Goal: Obtain resource: Obtain resource

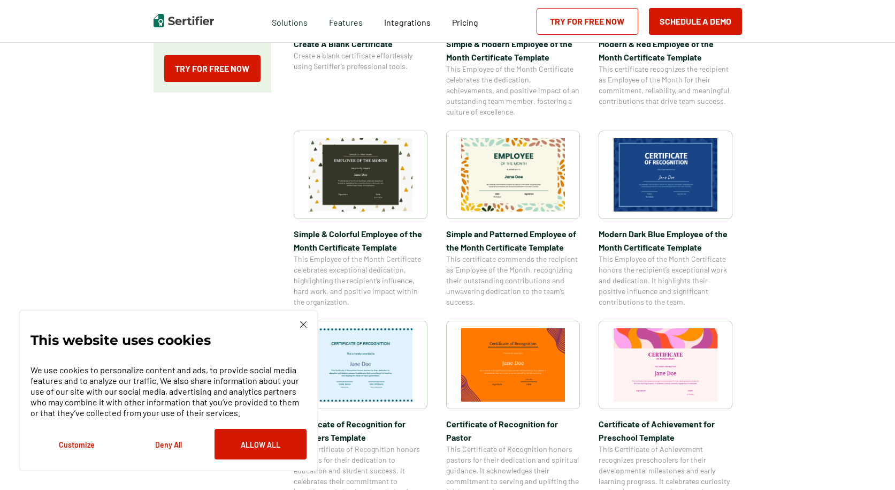
scroll to position [321, 0]
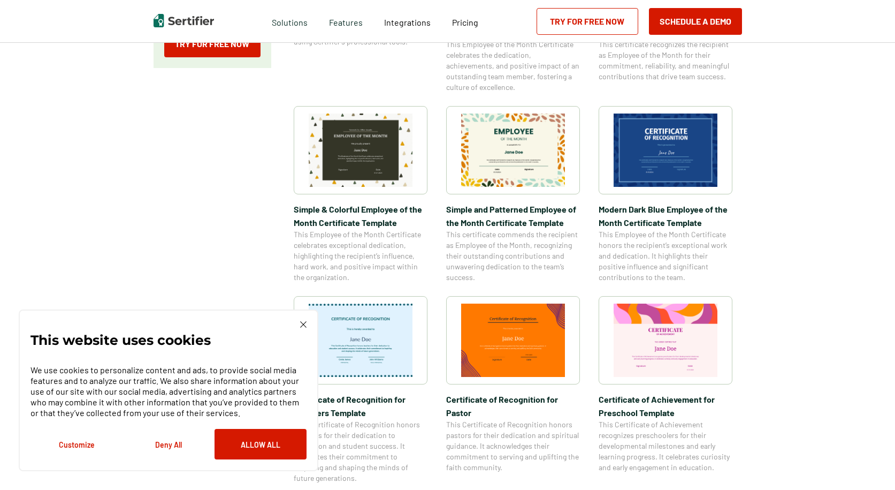
click at [637, 213] on span "Modern Dark Blue Employee of the Month Certificate Template" at bounding box center [666, 215] width 134 height 27
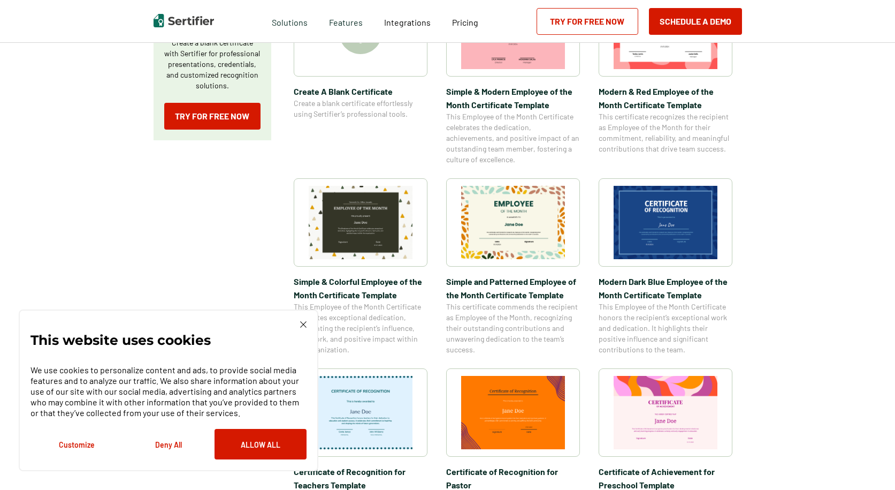
scroll to position [267, 0]
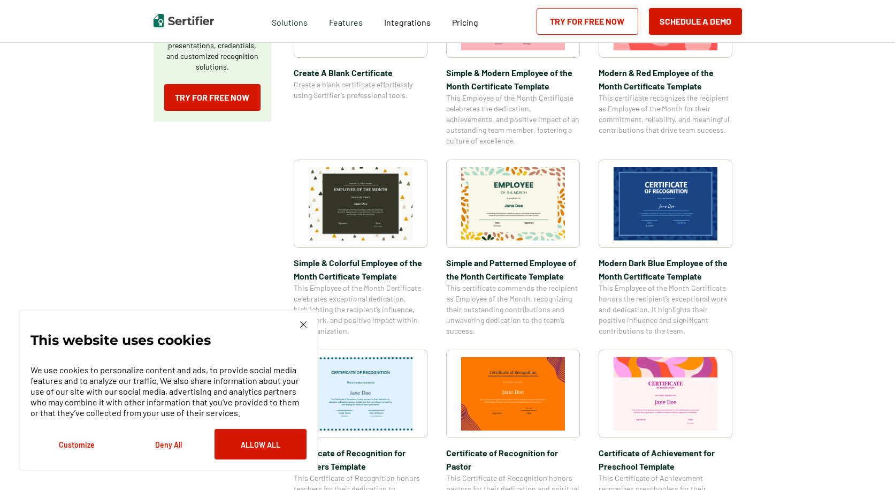
click at [301, 322] on img at bounding box center [303, 324] width 6 height 6
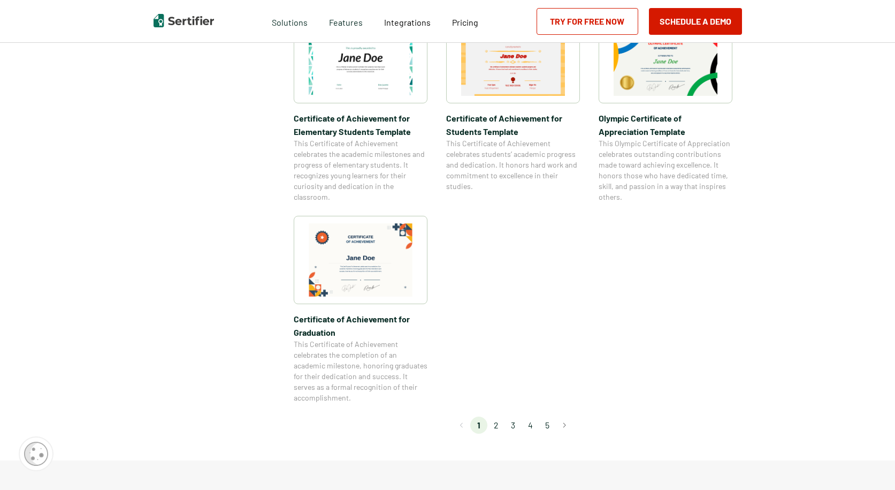
scroll to position [856, 0]
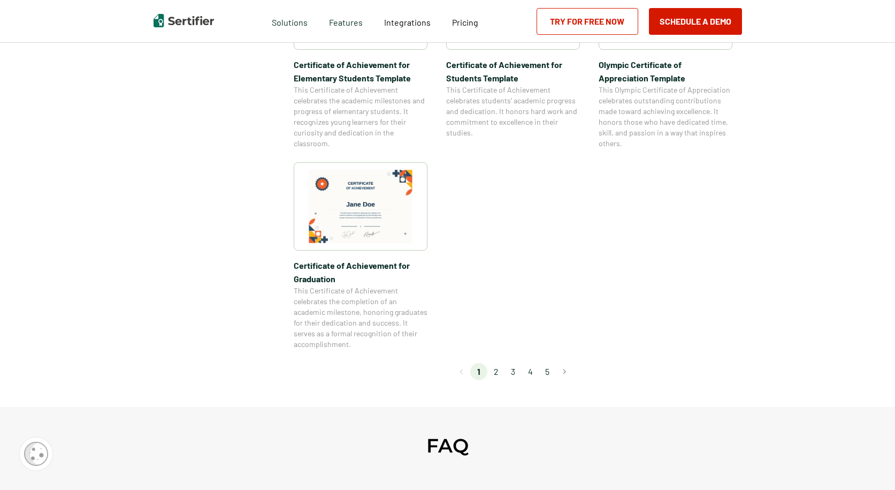
click at [493, 370] on li "2" at bounding box center [495, 371] width 17 height 17
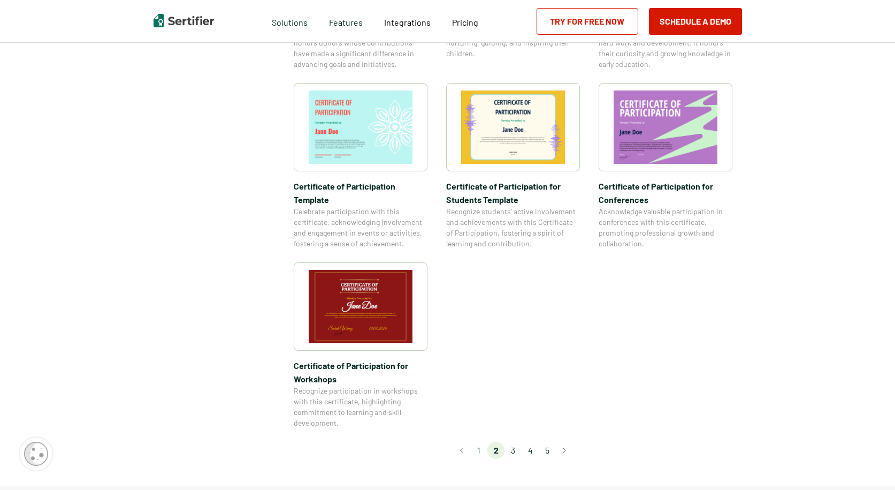
scroll to position [802, 0]
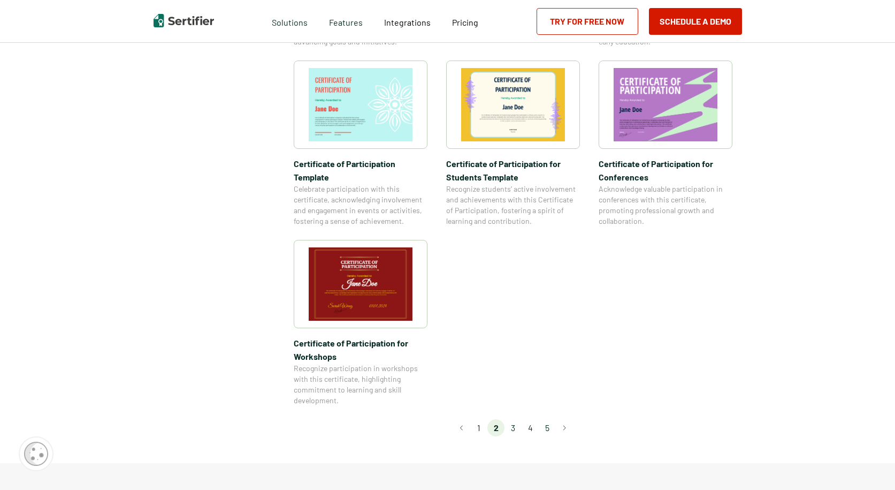
click at [517, 419] on li "3" at bounding box center [513, 427] width 17 height 17
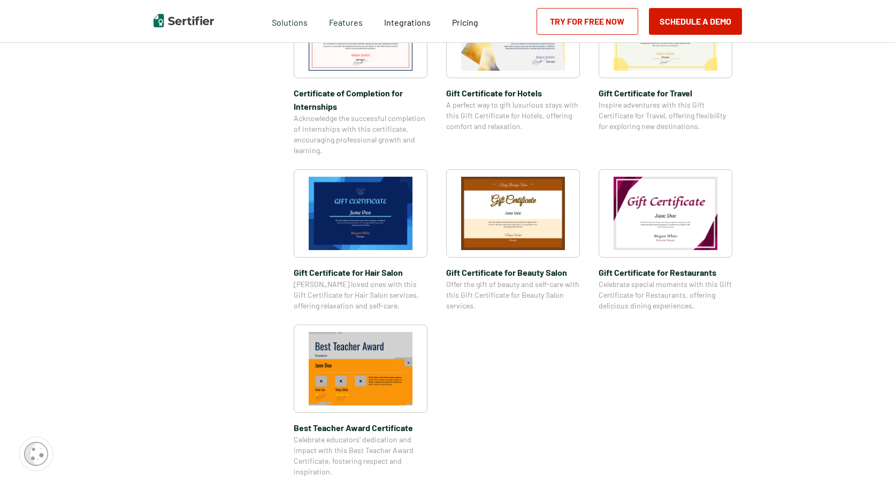
scroll to position [642, 0]
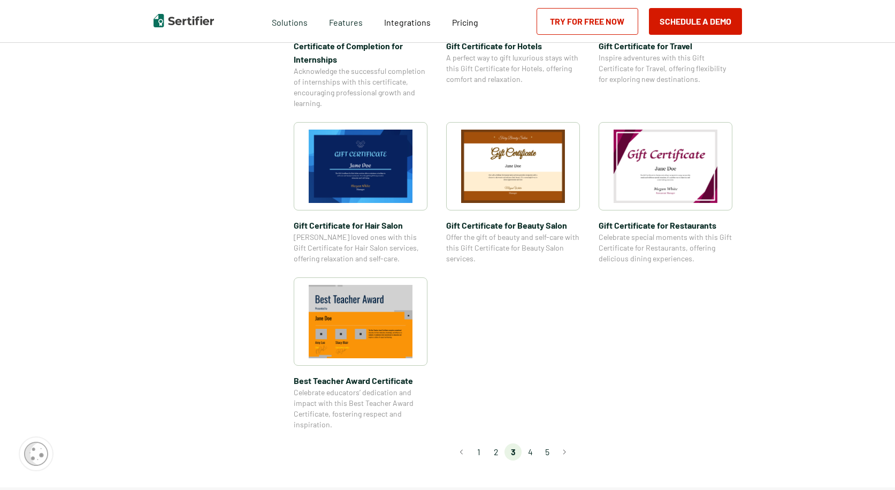
click at [533, 450] on li "4" at bounding box center [530, 451] width 17 height 17
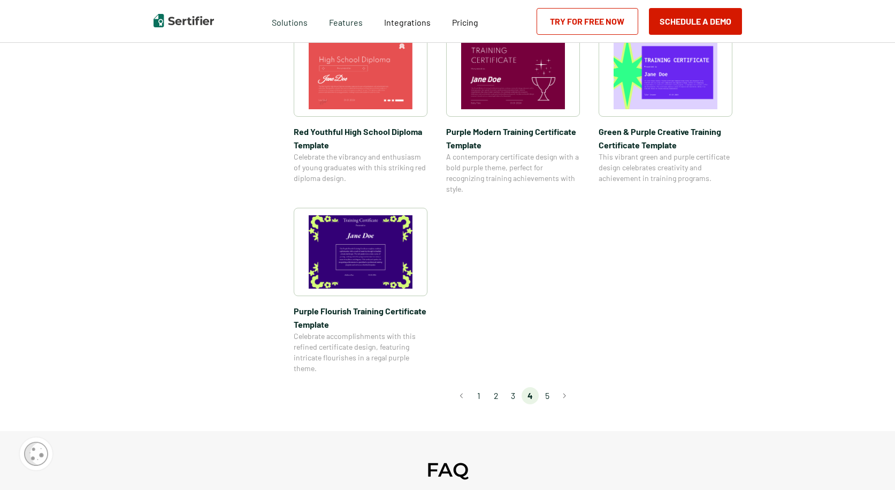
scroll to position [749, 0]
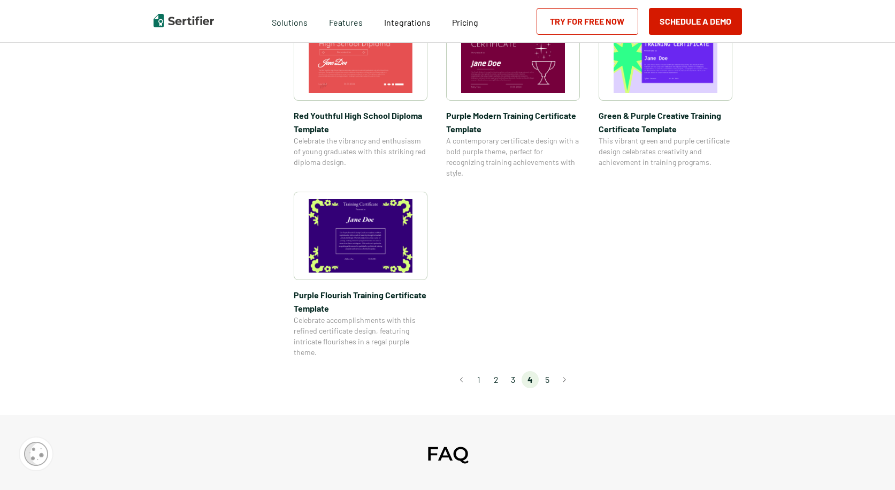
click at [548, 378] on li "5" at bounding box center [547, 379] width 17 height 17
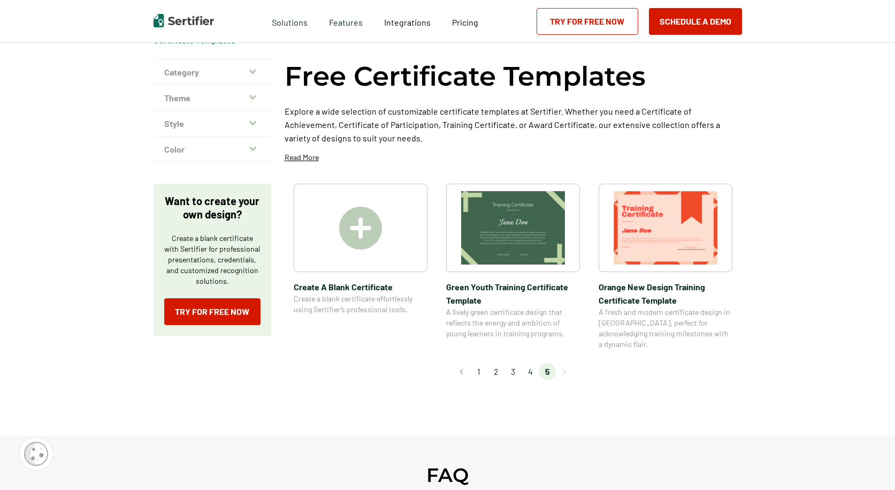
scroll to position [0, 0]
